Goal: Information Seeking & Learning: Learn about a topic

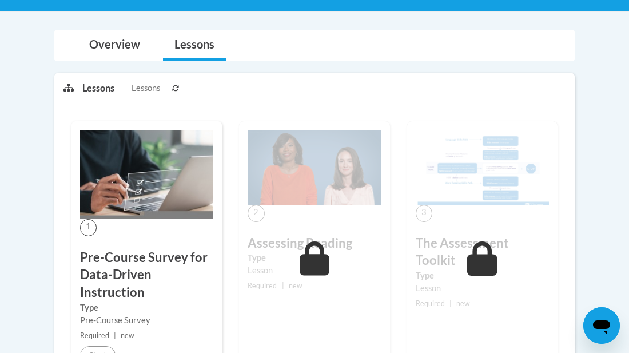
scroll to position [237, 0]
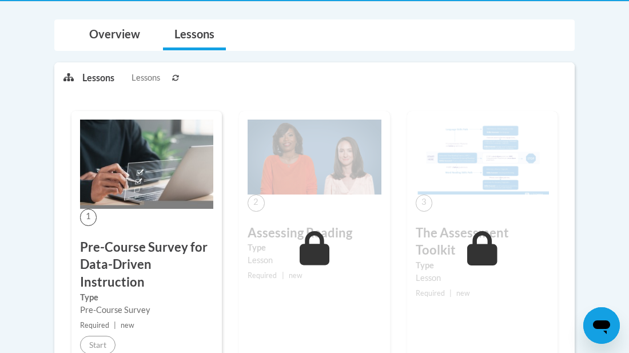
click at [142, 82] on span "Lessons" at bounding box center [145, 77] width 29 height 13
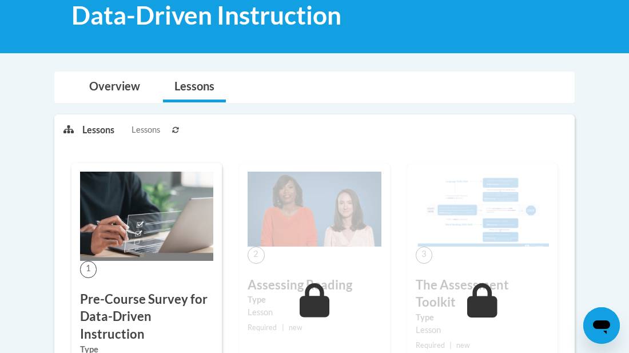
scroll to position [186, 0]
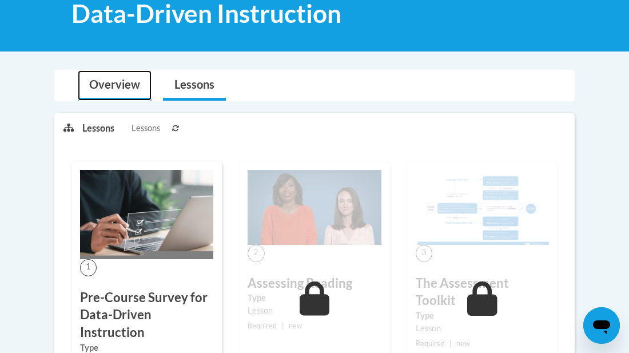
click at [143, 81] on link "Overview" at bounding box center [115, 85] width 74 height 30
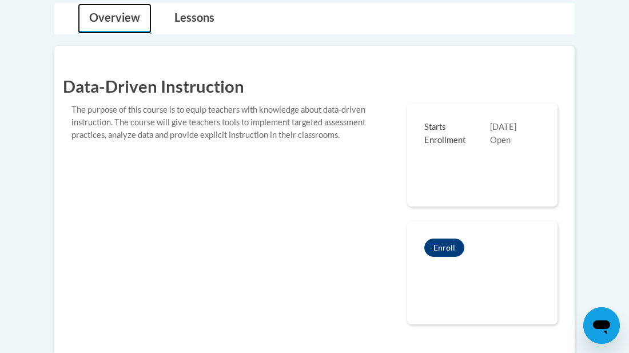
scroll to position [264, 0]
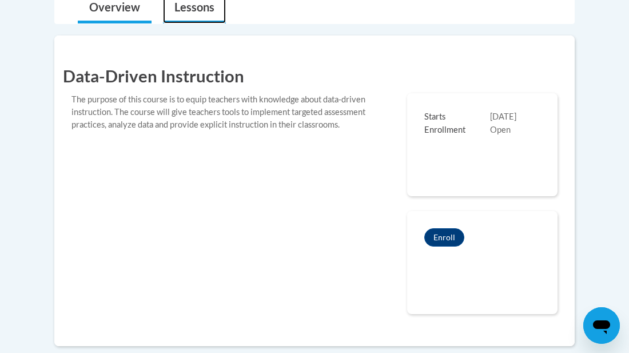
click at [189, 19] on link "Lessons" at bounding box center [194, 8] width 63 height 30
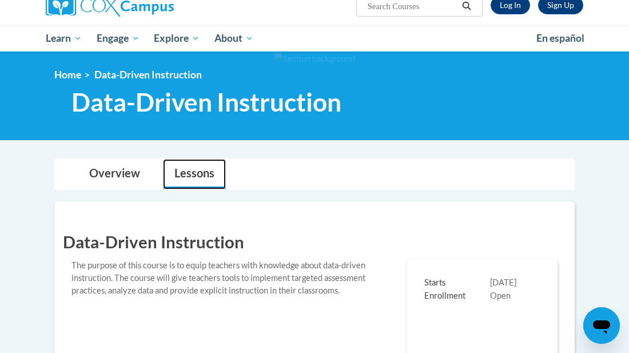
scroll to position [0, 0]
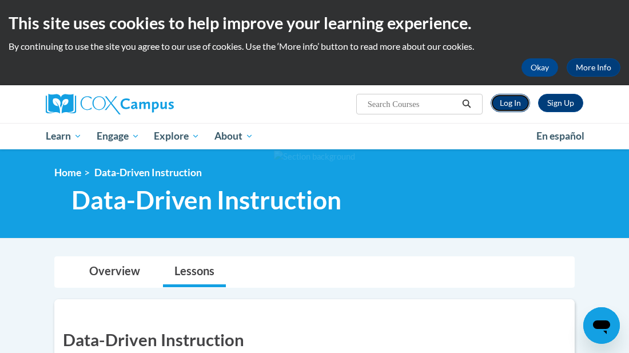
click at [516, 103] on link "Log In" at bounding box center [510, 103] width 39 height 18
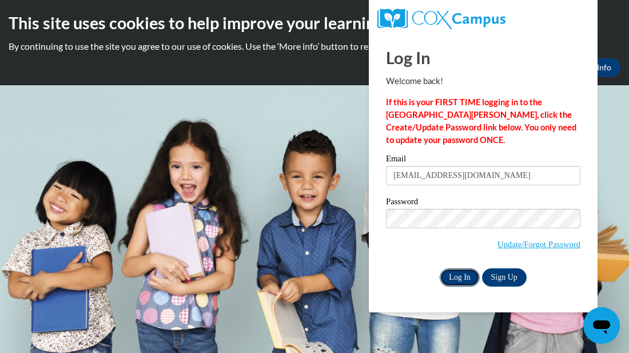
click at [453, 282] on input "Log In" at bounding box center [460, 277] width 40 height 18
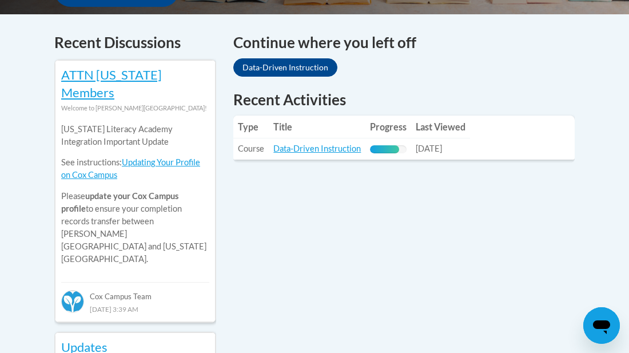
scroll to position [488, 0]
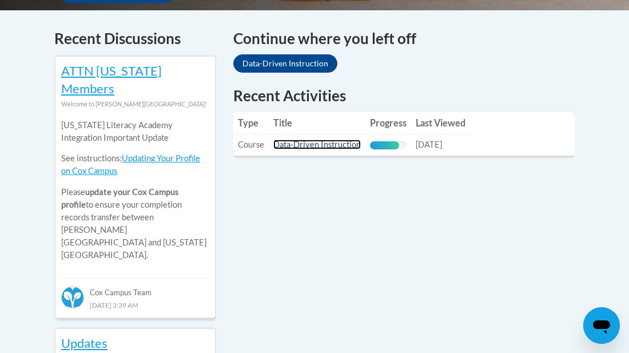
click at [325, 139] on link "Data-Driven Instruction" at bounding box center [316, 144] width 87 height 10
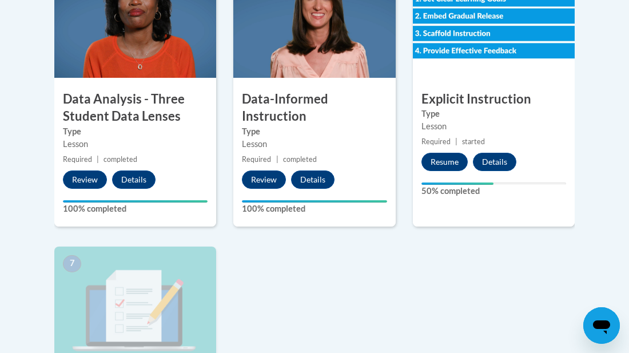
scroll to position [706, 0]
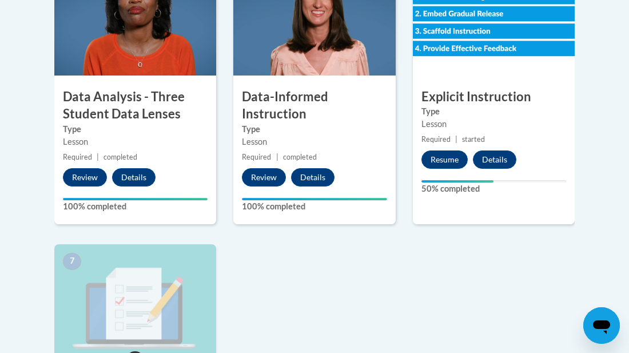
click at [117, 299] on img at bounding box center [135, 301] width 162 height 114
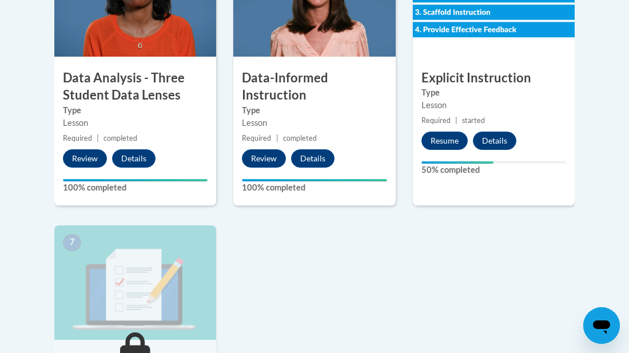
scroll to position [733, 0]
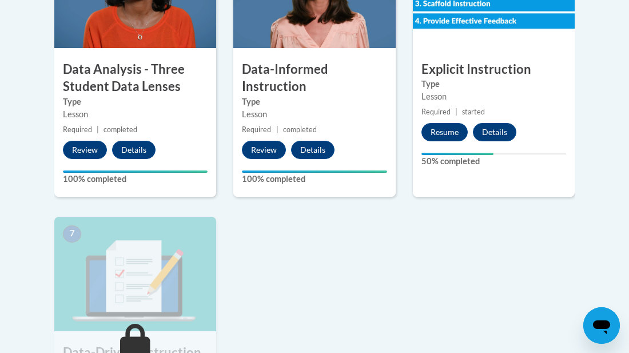
click at [355, 281] on div "1 Pre-Course Survey for Data-Driven Instruction Type Pre-Course Survey Required…" at bounding box center [314, 58] width 537 height 815
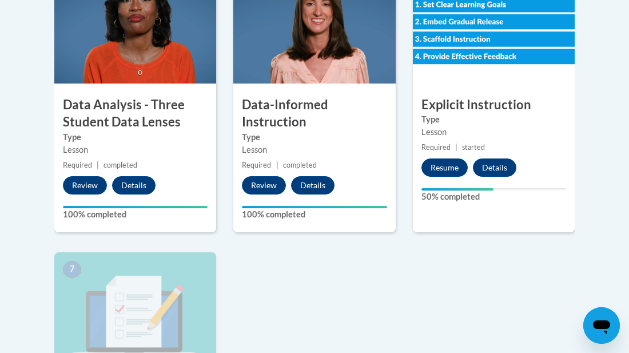
scroll to position [669, 0]
